Goal: Ask a question

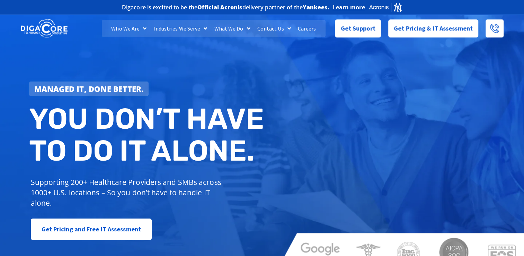
click at [356, 29] on span "Get Support" at bounding box center [358, 28] width 35 height 14
drag, startPoint x: 0, startPoint y: 0, endPoint x: 352, endPoint y: 31, distance: 353.3
click at [352, 31] on span "Get Support" at bounding box center [358, 26] width 35 height 14
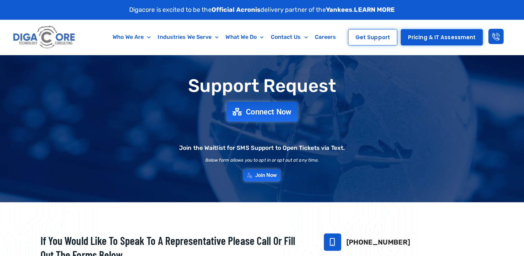
click at [262, 112] on span "Connect Now" at bounding box center [269, 112] width 46 height 8
